Goal: Information Seeking & Learning: Learn about a topic

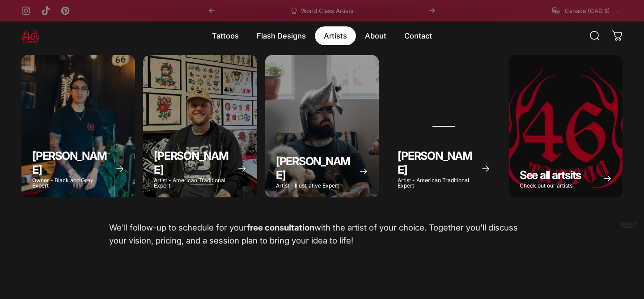
click at [335, 37] on magnet-element "Artists Artists" at bounding box center [335, 35] width 41 height 19
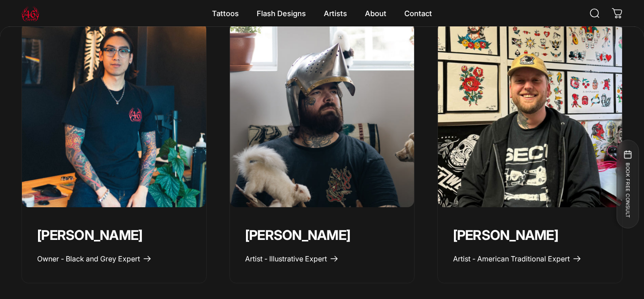
scroll to position [405, 0]
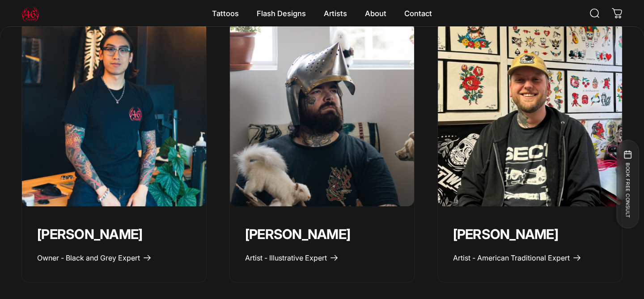
click at [119, 158] on img "Geoffrey Wong" at bounding box center [114, 114] width 194 height 194
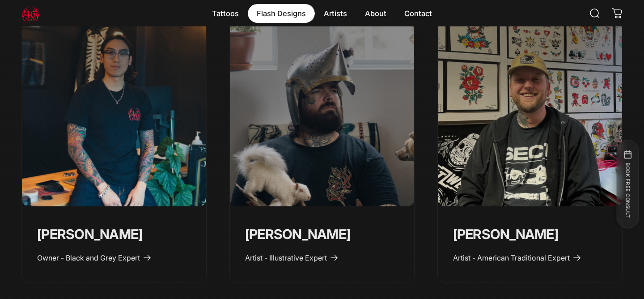
click at [290, 83] on div "Our Flash ⚡️Flash Promo Black & Grey Realism American Traditional Traditional J…" at bounding box center [322, 140] width 644 height 281
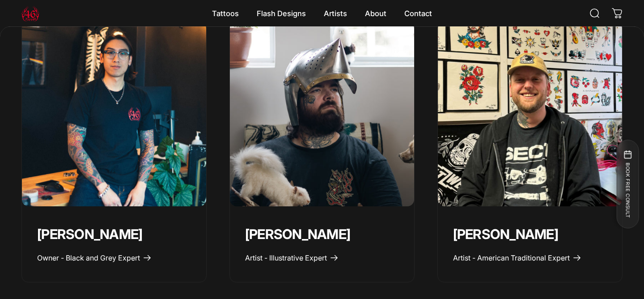
click at [340, 200] on img "Taivas Jättiläinen" at bounding box center [322, 114] width 194 height 194
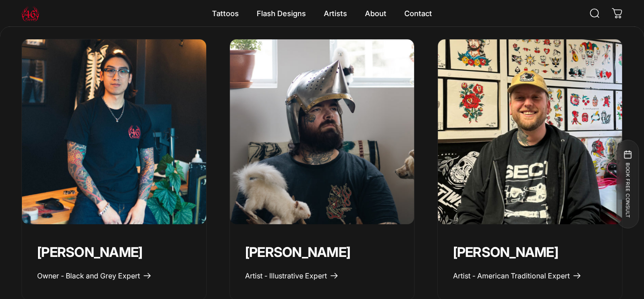
scroll to position [378, 0]
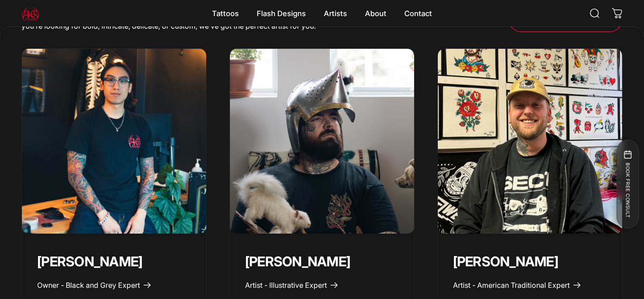
click at [471, 132] on img "Spencer Skalko" at bounding box center [530, 141] width 194 height 194
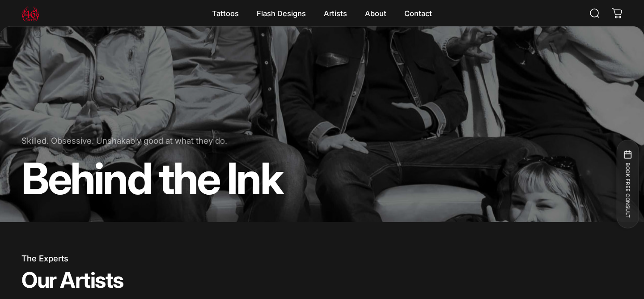
scroll to position [72, 0]
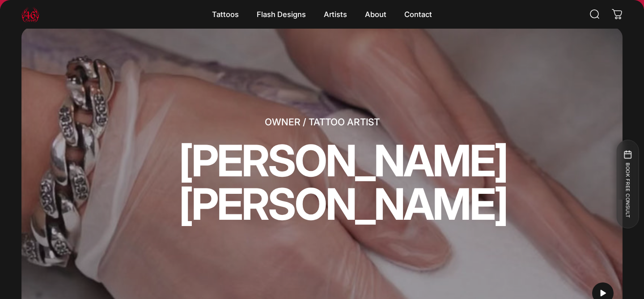
scroll to position [28, 0]
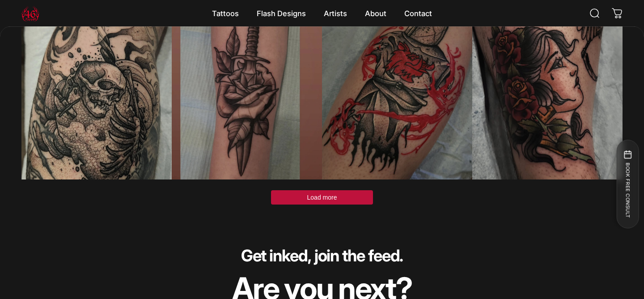
scroll to position [2757, 0]
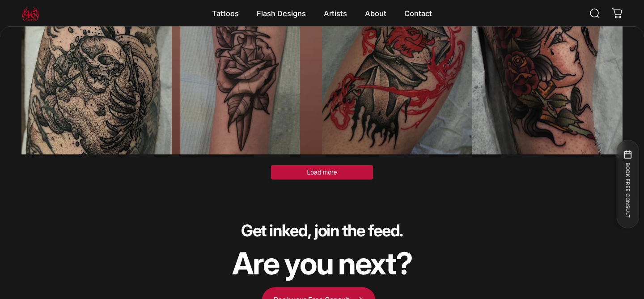
click at [338, 175] on button "Load more" at bounding box center [322, 172] width 102 height 14
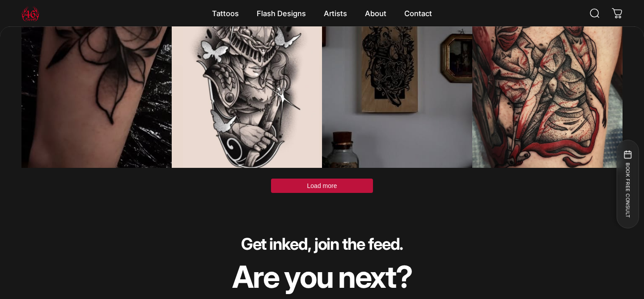
scroll to position [3496, 0]
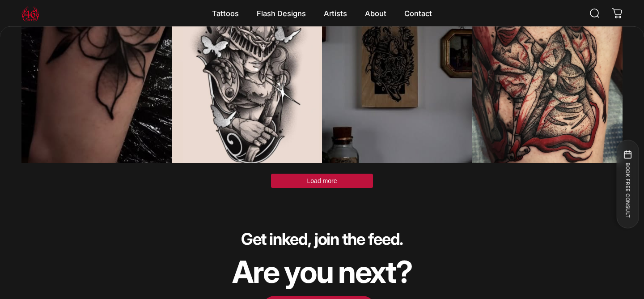
click at [354, 185] on button "Load more" at bounding box center [322, 181] width 102 height 14
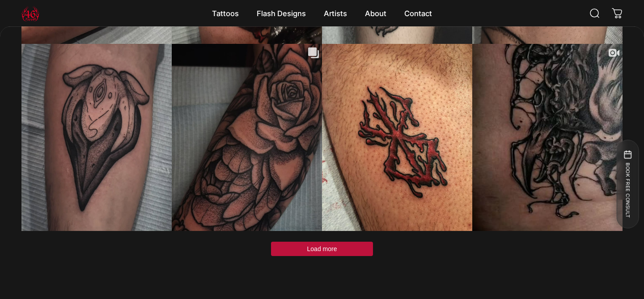
scroll to position [4203, 0]
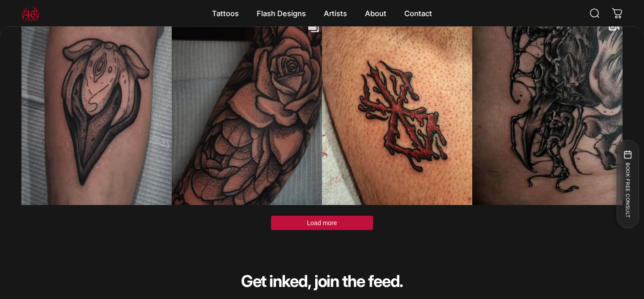
click at [358, 219] on button "Load more" at bounding box center [322, 223] width 102 height 14
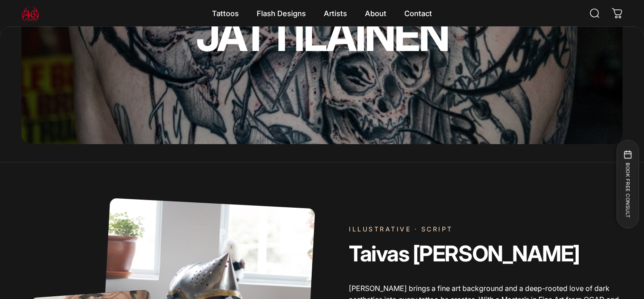
scroll to position [0, 0]
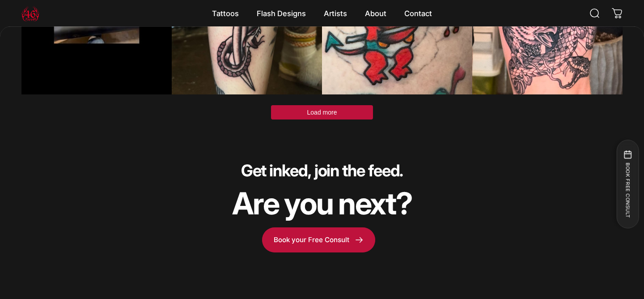
scroll to position [2815, 0]
